Goal: Transaction & Acquisition: Download file/media

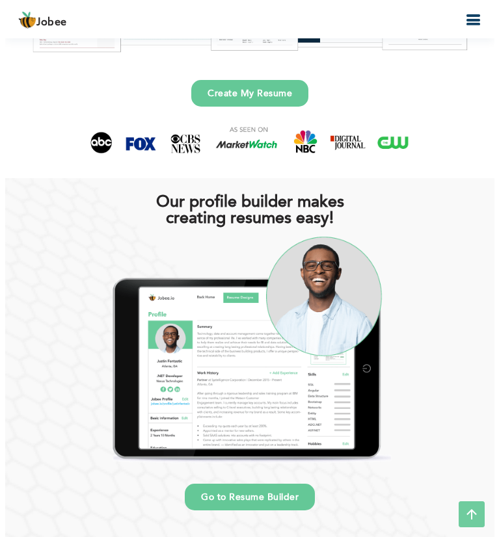
scroll to position [275, 0]
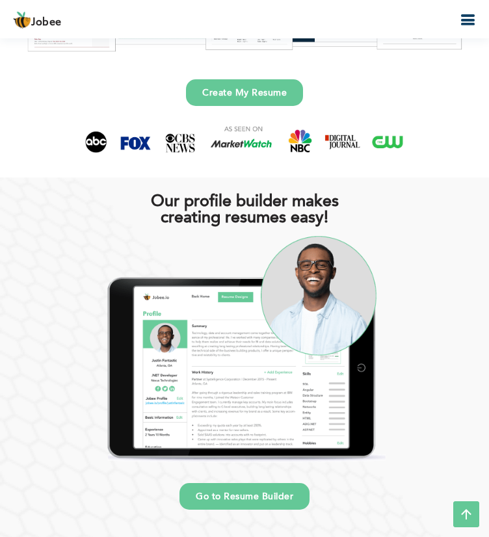
click at [476, 20] on button "button" at bounding box center [467, 21] width 23 height 18
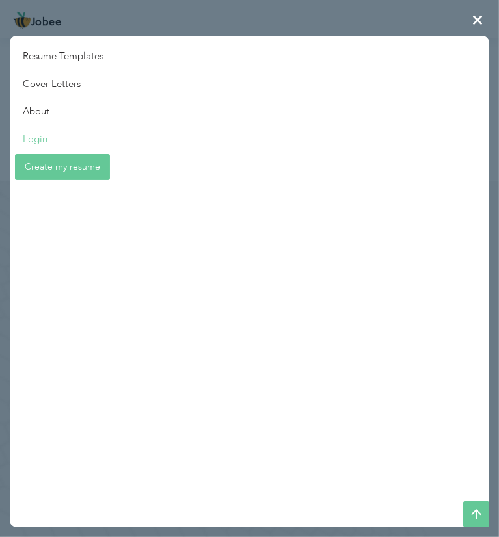
click at [92, 150] on link "Login" at bounding box center [63, 140] width 107 height 28
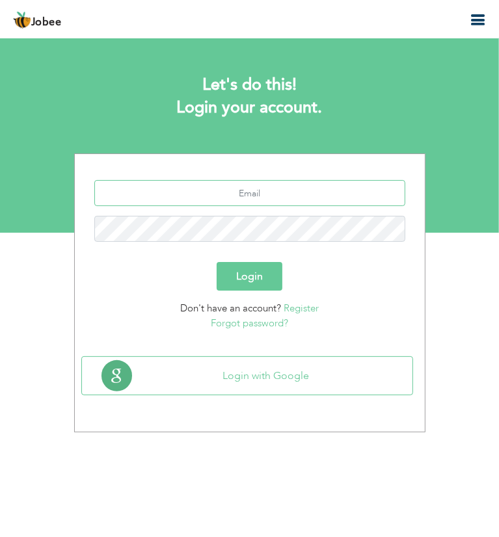
click at [341, 188] on input "text" at bounding box center [249, 193] width 311 height 26
type input "[EMAIL_ADDRESS][DOMAIN_NAME]"
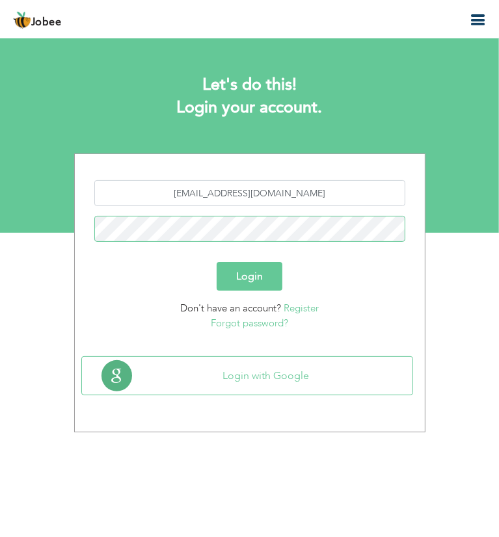
click at [217, 262] on button "Login" at bounding box center [250, 276] width 66 height 29
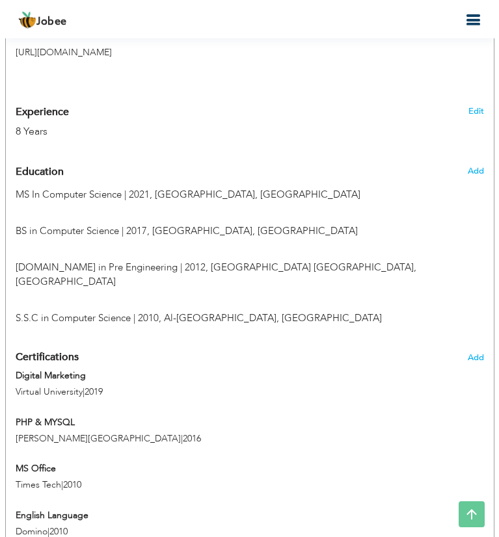
scroll to position [589, 0]
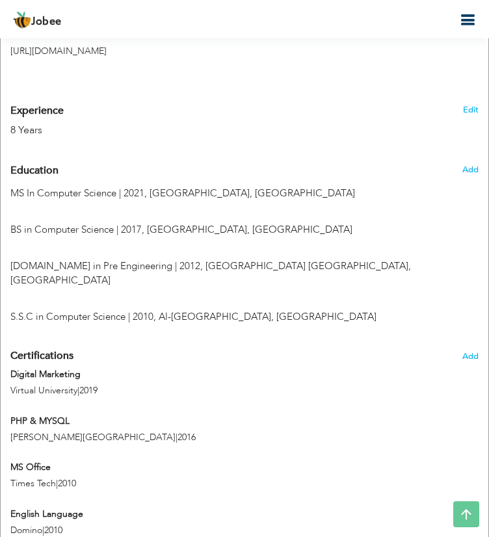
click at [471, 26] on icon "button" at bounding box center [468, 20] width 16 height 16
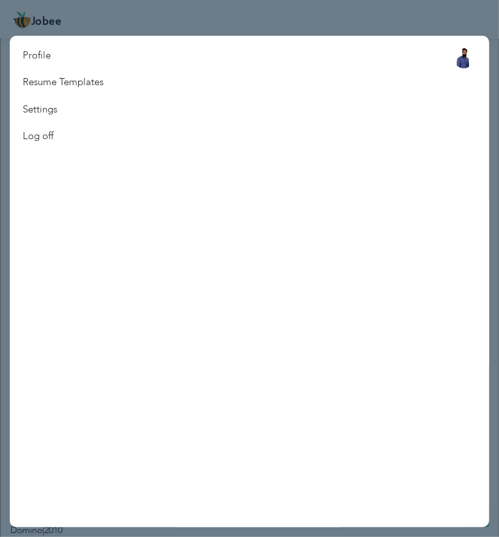
click at [261, 98] on nav "Profile Resume Templates Resume Templates Cover Letters About My Resume Welcome…" at bounding box center [249, 282] width 479 height 492
click at [232, 94] on nav "Profile Resume Templates Resume Templates Cover Letters About My Resume Welcome…" at bounding box center [249, 282] width 479 height 492
click at [81, 84] on link "Resume Templates" at bounding box center [63, 82] width 107 height 27
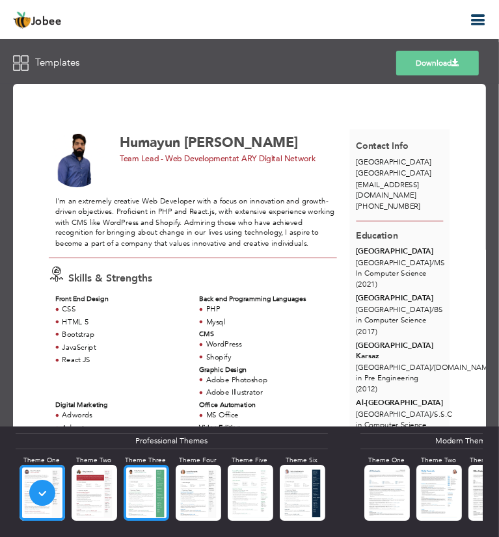
click at [150, 485] on div at bounding box center [147, 492] width 46 height 55
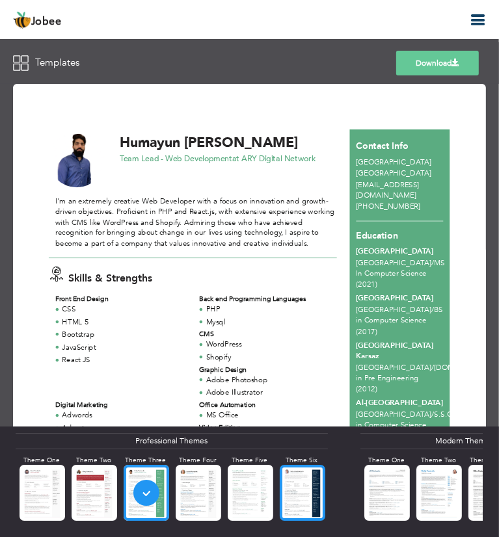
click at [310, 513] on div at bounding box center [303, 492] width 46 height 55
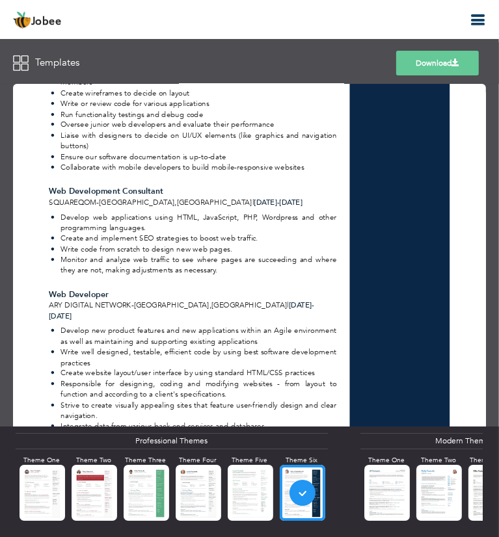
scroll to position [881, 0]
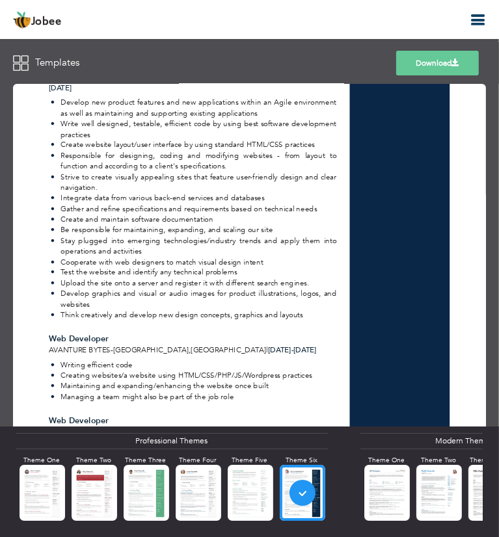
click at [435, 66] on link "Download" at bounding box center [437, 63] width 83 height 25
